Goal: Information Seeking & Learning: Find specific fact

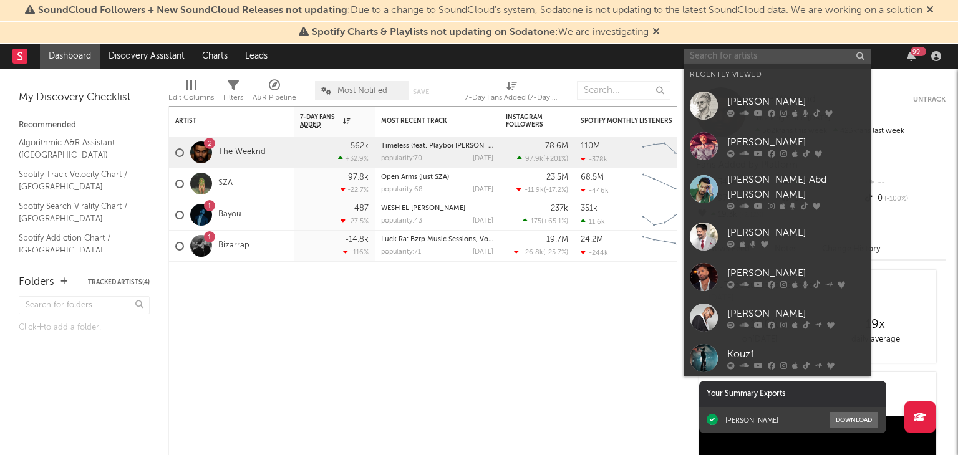
click at [766, 53] on input "text" at bounding box center [776, 57] width 187 height 16
paste input "[PERSON_NAME]"
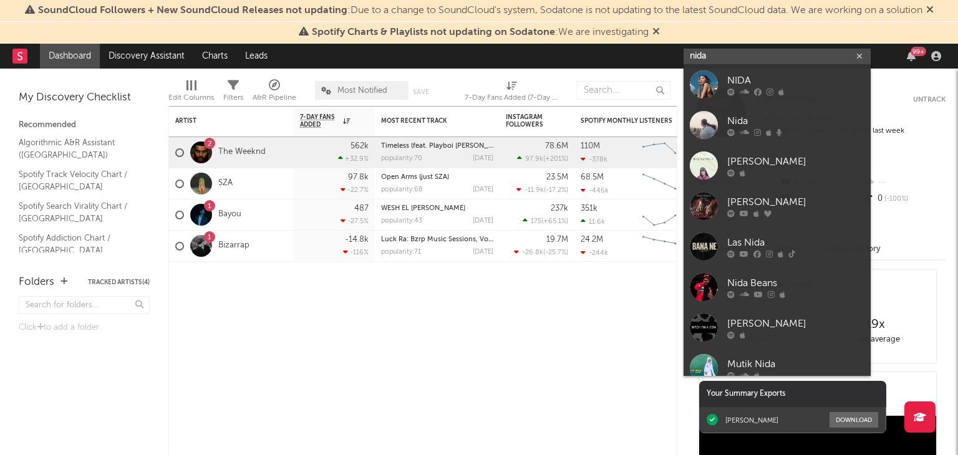
paste input "sharara"
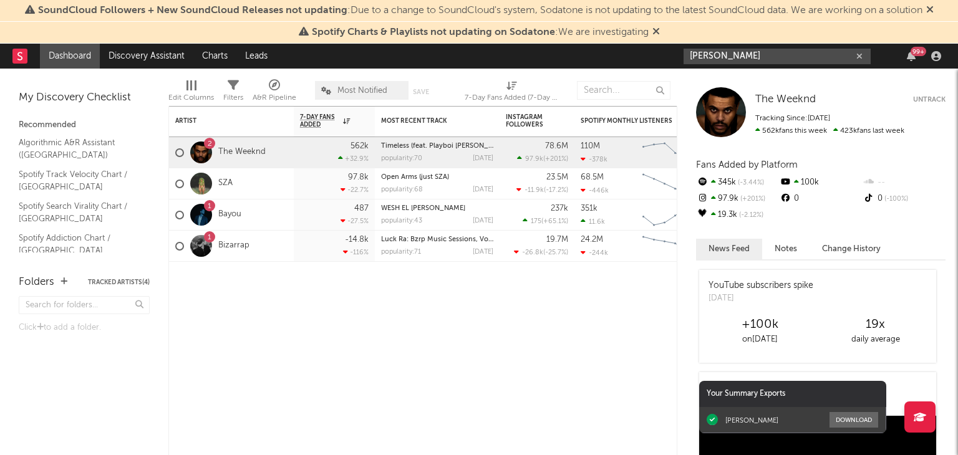
type input "[PERSON_NAME]"
